Goal: Information Seeking & Learning: Learn about a topic

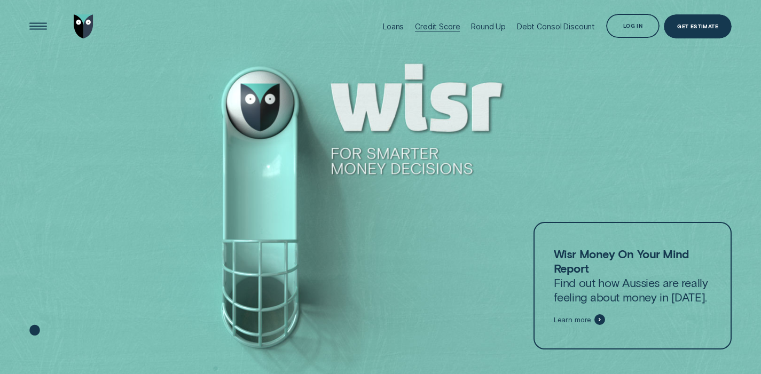
click at [451, 27] on div "Credit Score" at bounding box center [437, 26] width 45 height 9
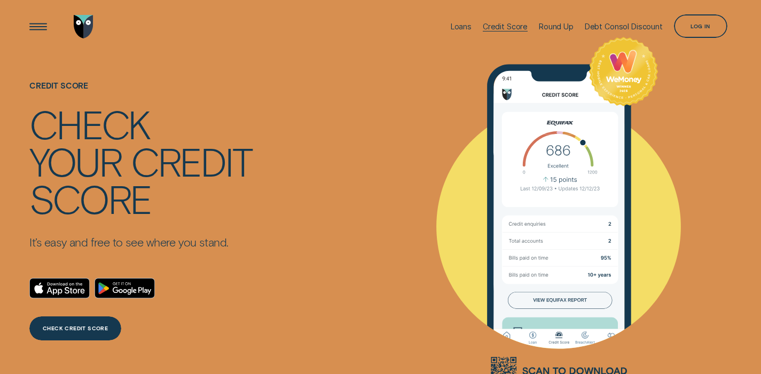
click at [517, 28] on div "Credit Score" at bounding box center [505, 26] width 45 height 9
click at [552, 24] on div "Round Up" at bounding box center [556, 26] width 35 height 9
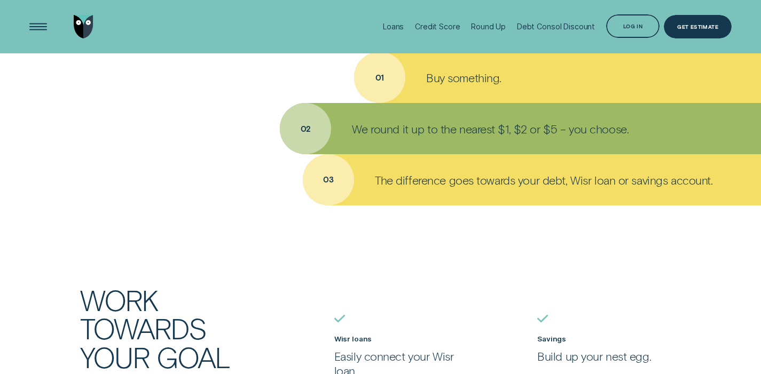
scroll to position [535, 0]
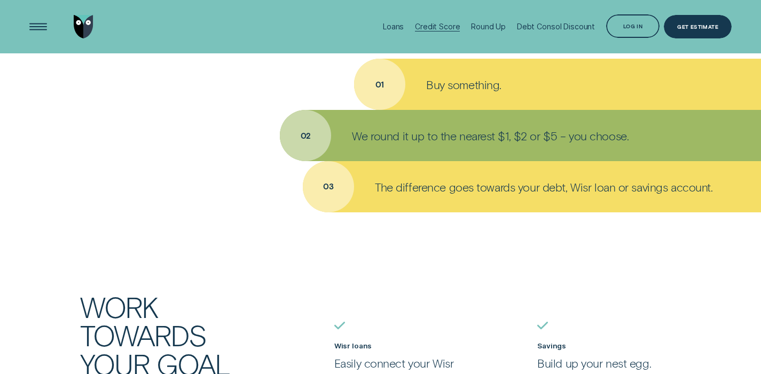
click at [444, 25] on div "Credit Score" at bounding box center [437, 26] width 45 height 9
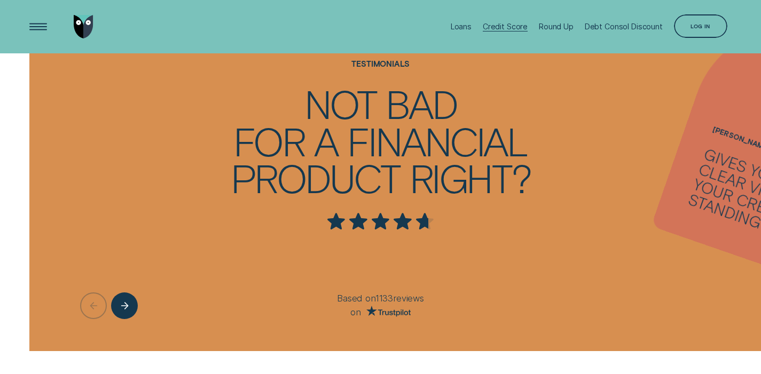
scroll to position [2187, 0]
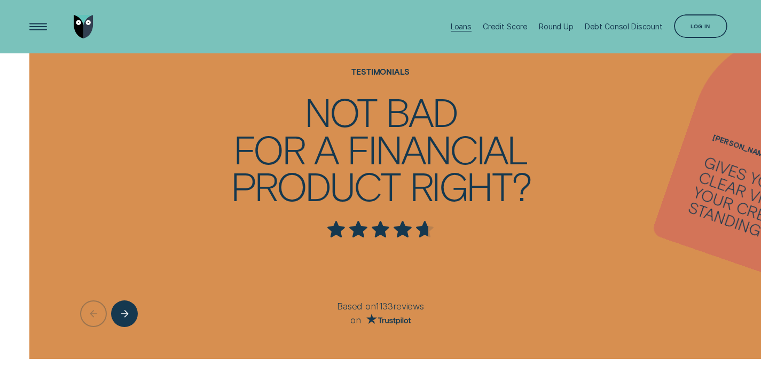
click at [464, 31] on div at bounding box center [461, 31] width 21 height 1
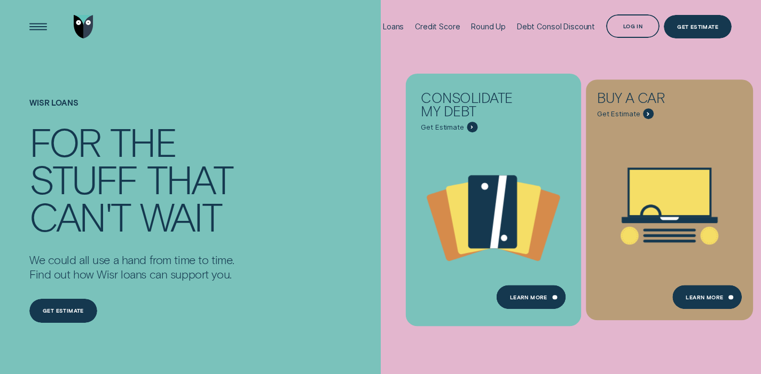
click at [472, 125] on div "Consolidate my debt - Learn more" at bounding box center [472, 127] width 11 height 11
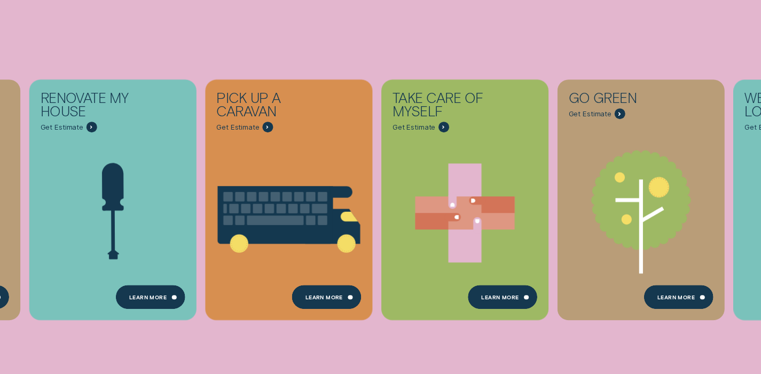
scroll to position [333, 0]
